Goal: Task Accomplishment & Management: Manage account settings

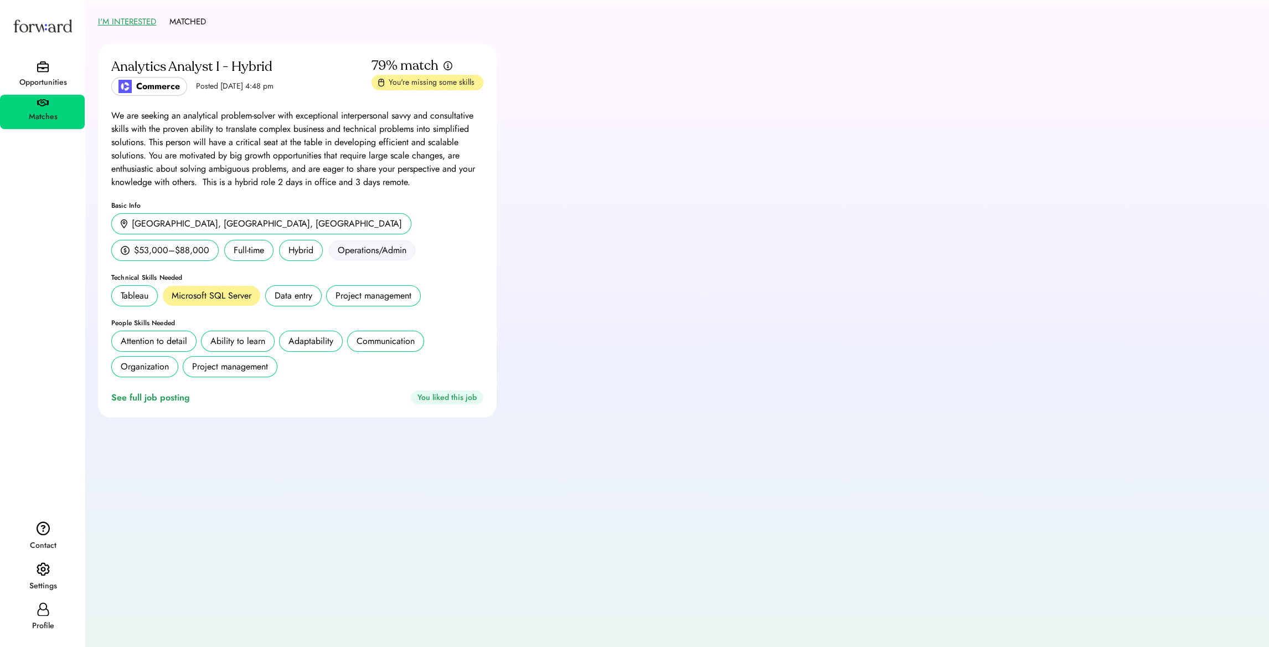
click at [63, 81] on div "Opportunities" at bounding box center [43, 82] width 84 height 13
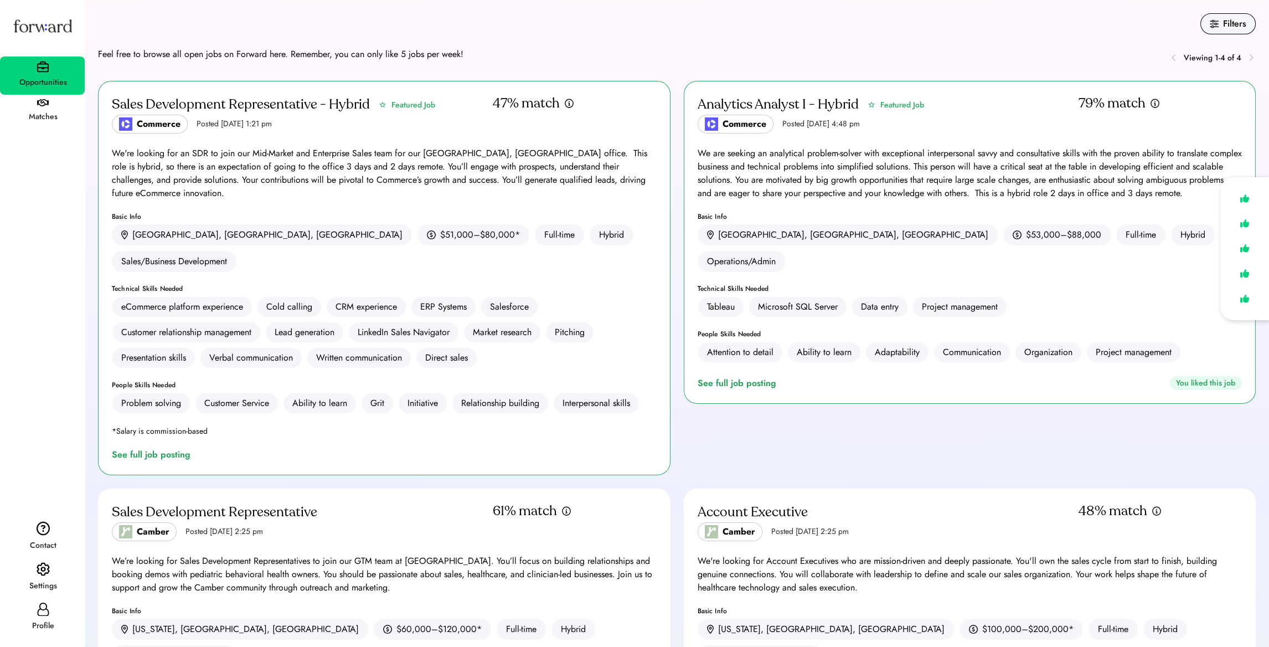
click at [26, 101] on div "Matches" at bounding box center [42, 112] width 85 height 34
